Goal: Find contact information: Find contact information

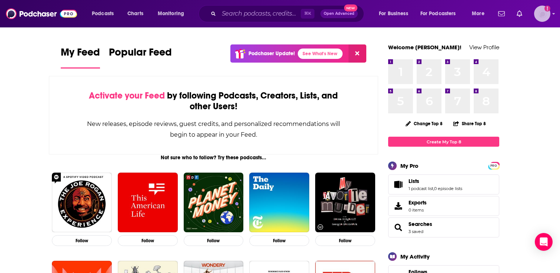
click at [543, 11] on img "Logged in as adrian.villarreal" at bounding box center [542, 14] width 16 height 16
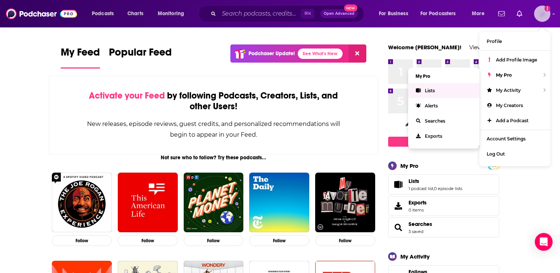
click at [435, 89] on link "Lists" at bounding box center [443, 90] width 71 height 15
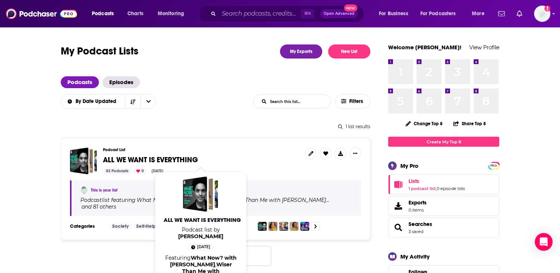
click at [166, 160] on span "ALL WE WANT IS EVERYTHING" at bounding box center [150, 159] width 95 height 9
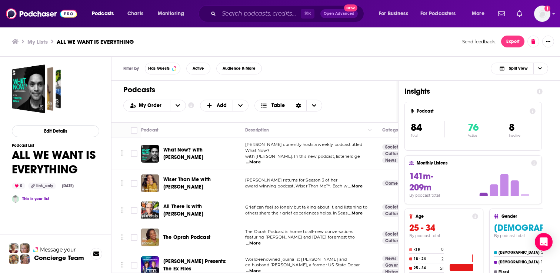
click at [195, 153] on span "What Now? with [PERSON_NAME]" at bounding box center [183, 154] width 40 height 14
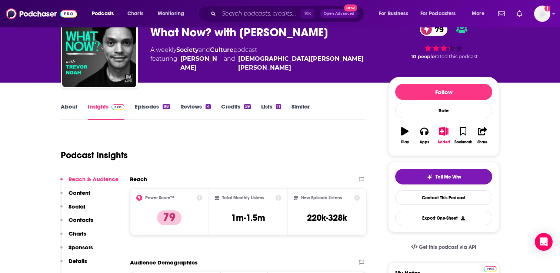
scroll to position [46, 0]
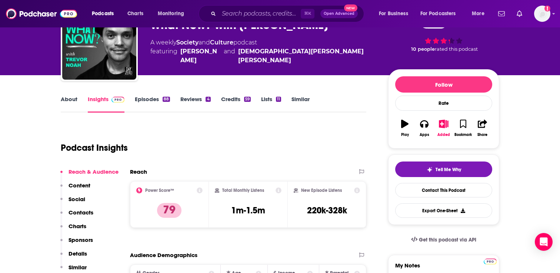
click at [161, 104] on link "Episodes 88" at bounding box center [152, 104] width 35 height 17
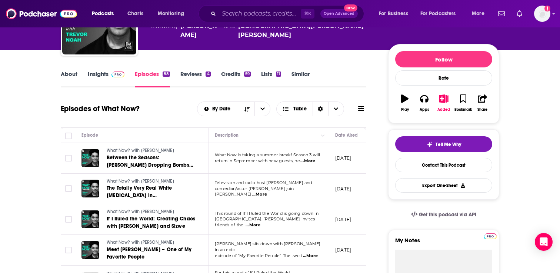
scroll to position [70, 0]
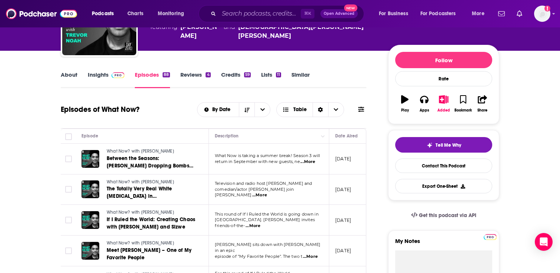
click at [267, 192] on span "...More" at bounding box center [259, 195] width 15 height 6
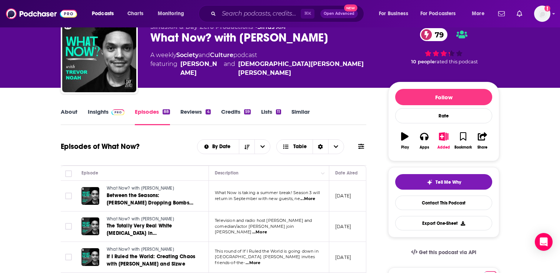
scroll to position [21, 0]
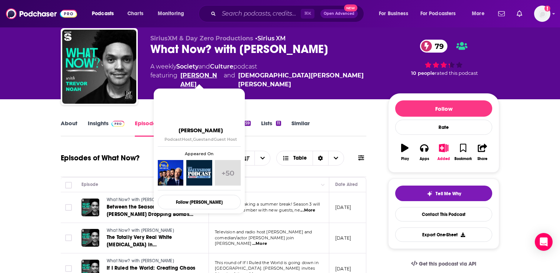
click at [202, 75] on link "[PERSON_NAME]" at bounding box center [200, 80] width 40 height 18
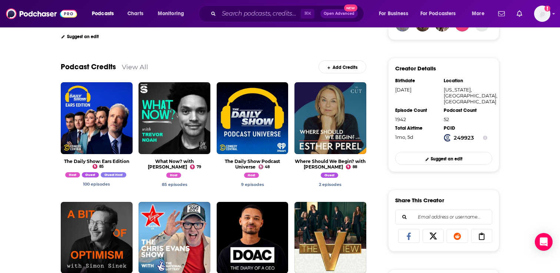
scroll to position [215, 0]
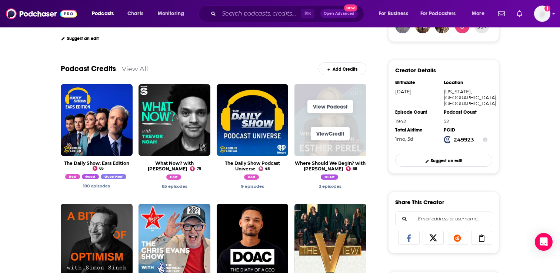
click at [339, 122] on span "View Credit" at bounding box center [330, 133] width 72 height 27
click at [329, 107] on link "View Podcast" at bounding box center [330, 106] width 46 height 13
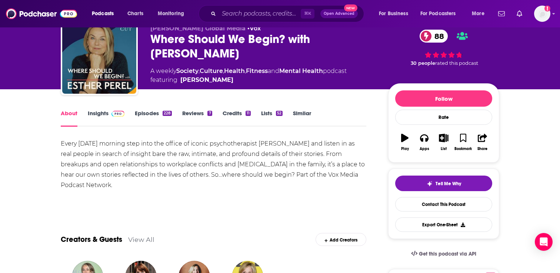
scroll to position [21, 0]
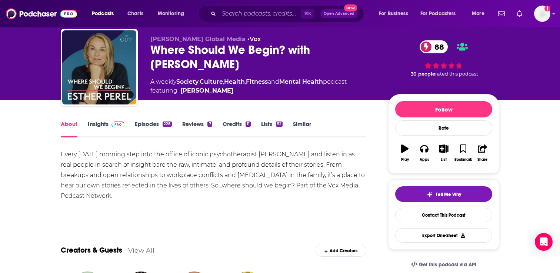
click at [140, 129] on link "Episodes 228" at bounding box center [153, 128] width 37 height 17
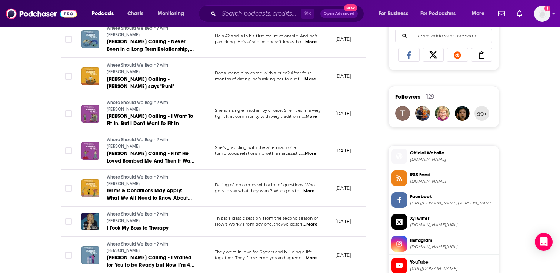
scroll to position [576, 0]
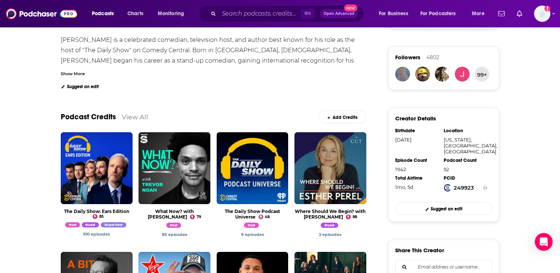
scroll to position [48, 0]
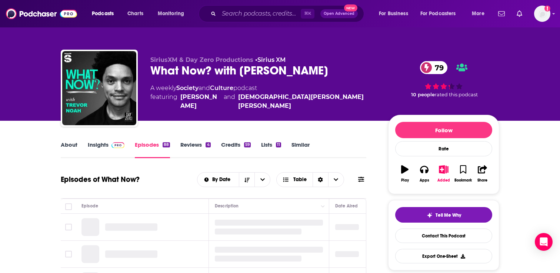
scroll to position [28, 0]
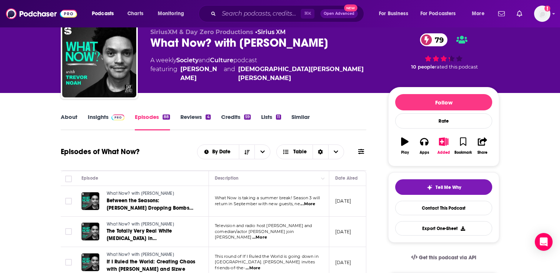
click at [74, 122] on link "About" at bounding box center [69, 121] width 17 height 17
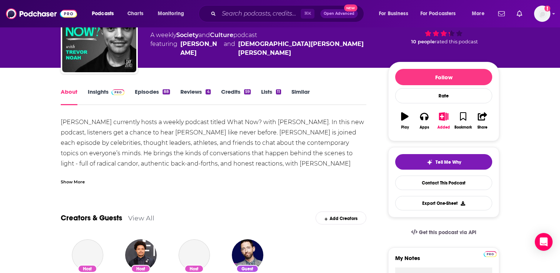
scroll to position [54, 0]
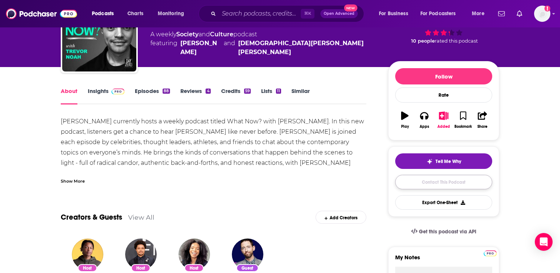
click at [453, 184] on link "Contact This Podcast" at bounding box center [443, 182] width 97 height 14
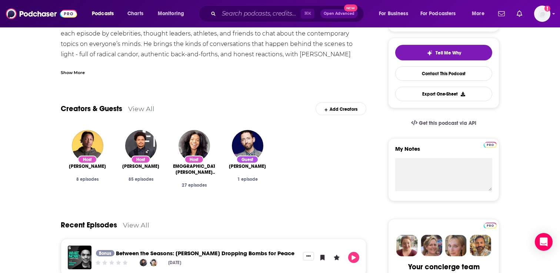
scroll to position [163, 0]
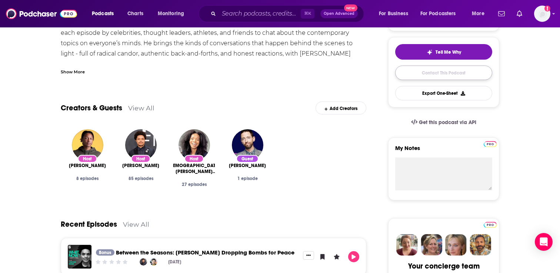
click at [449, 78] on link "Contact This Podcast" at bounding box center [443, 73] width 97 height 14
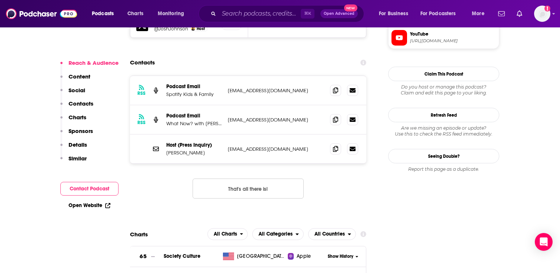
scroll to position [716, 0]
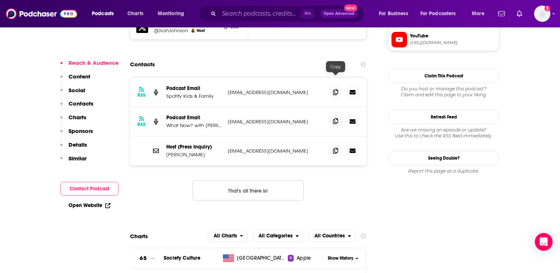
click at [333, 118] on icon at bounding box center [335, 121] width 5 height 6
click at [336, 147] on icon at bounding box center [335, 150] width 5 height 6
